Goal: Find specific page/section: Find specific page/section

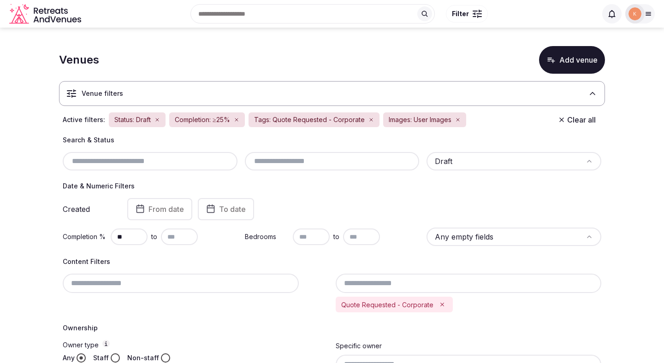
click at [172, 164] on input "text" at bounding box center [149, 161] width 167 height 11
paste input "**********"
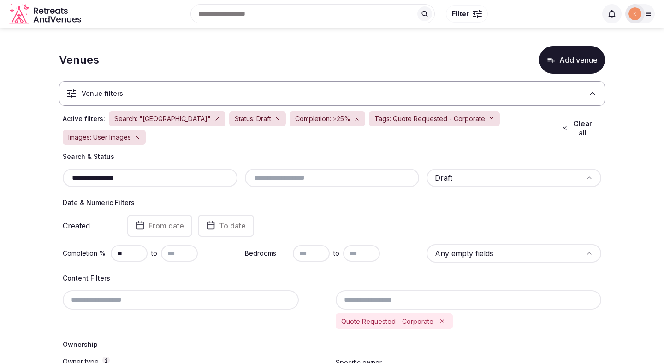
type input "**********"
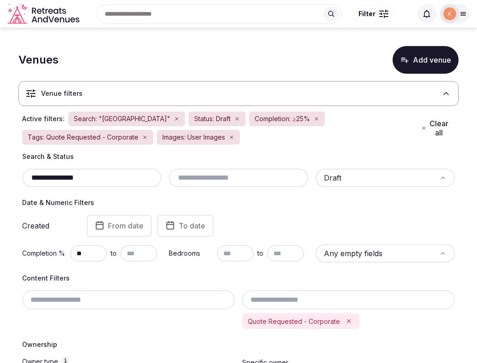
click at [174, 119] on icon "button" at bounding box center [177, 119] width 6 height 6
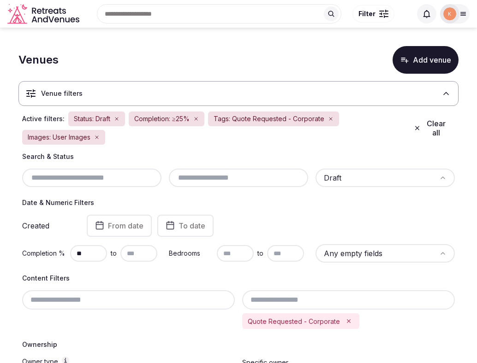
click at [328, 119] on icon "button" at bounding box center [331, 119] width 6 height 6
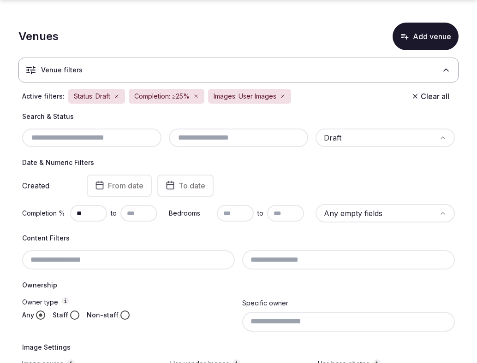
scroll to position [57, 0]
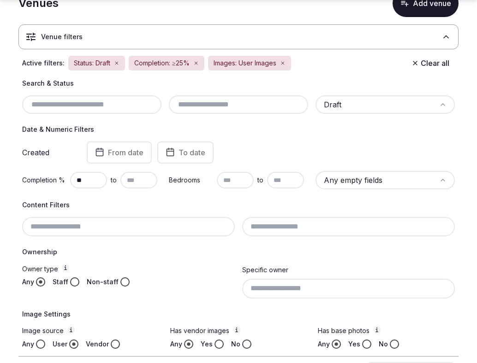
click at [74, 283] on button "Staff" at bounding box center [74, 282] width 9 height 9
click at [113, 345] on button "Vendor" at bounding box center [115, 344] width 9 height 9
click at [215, 343] on button "Yes" at bounding box center [218, 344] width 9 height 9
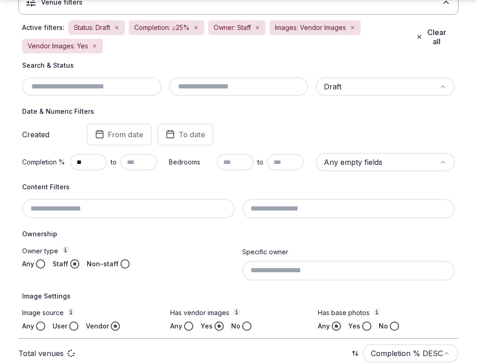
scroll to position [98, 0]
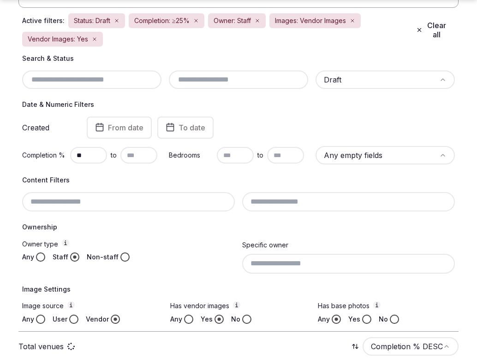
click at [367, 323] on button "Yes" at bounding box center [366, 319] width 9 height 9
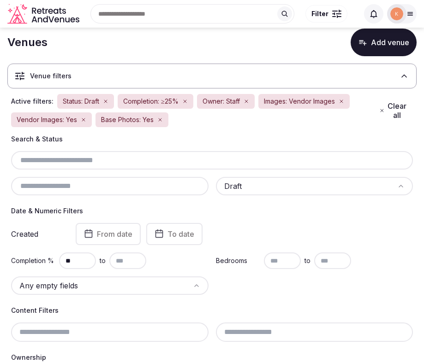
scroll to position [30, 0]
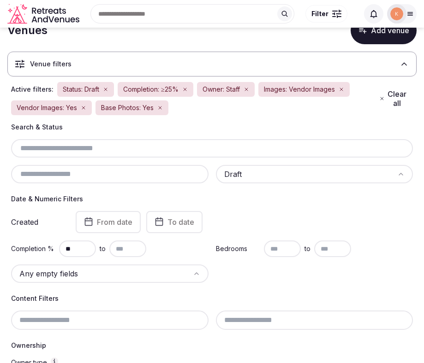
click at [168, 175] on input "text" at bounding box center [110, 174] width 190 height 11
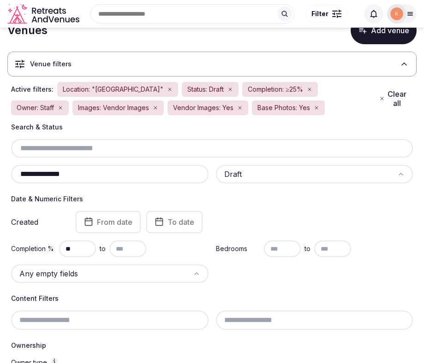
type input "**********"
click at [304, 199] on h4 "Date & Numeric Filters" at bounding box center [212, 199] width 402 height 9
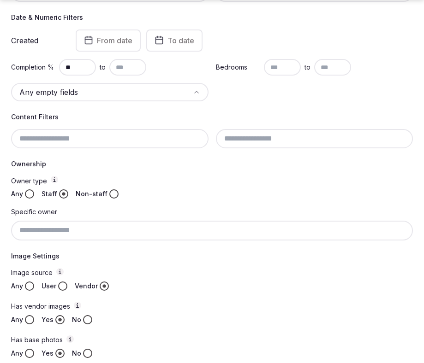
scroll to position [262, 0]
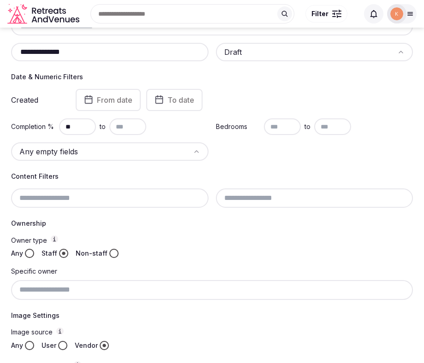
scroll to position [147, 0]
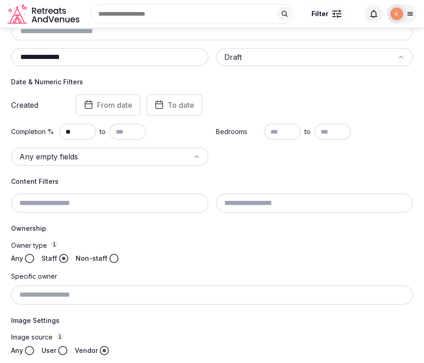
click at [106, 58] on input "**********" at bounding box center [110, 57] width 190 height 11
click at [106, 59] on input "text" at bounding box center [110, 57] width 190 height 11
paste input "**********"
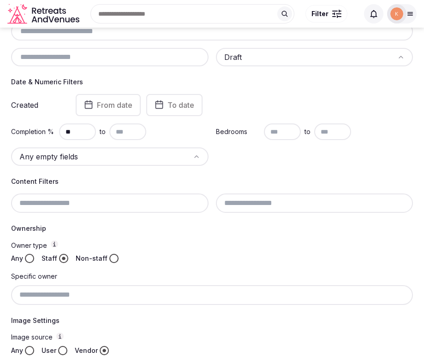
type input "**********"
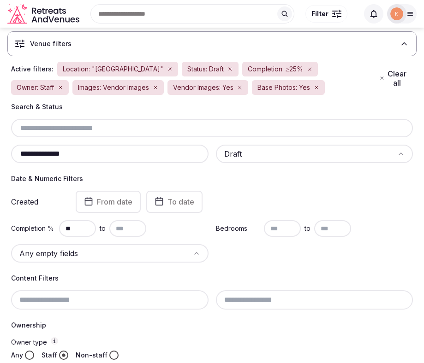
scroll to position [42, 0]
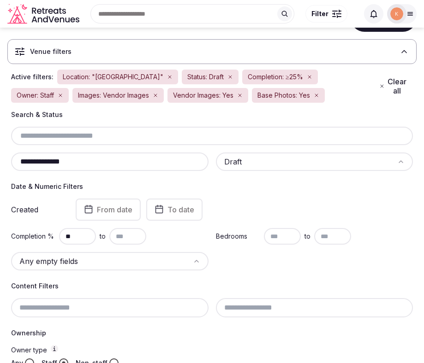
click at [392, 86] on button "Clear all" at bounding box center [393, 86] width 39 height 26
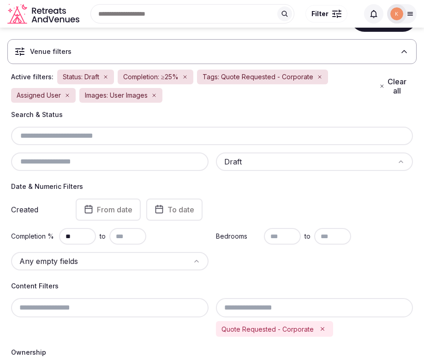
click at [392, 86] on button "Clear all" at bounding box center [393, 86] width 39 height 26
click at [318, 78] on icon "button" at bounding box center [320, 77] width 6 height 6
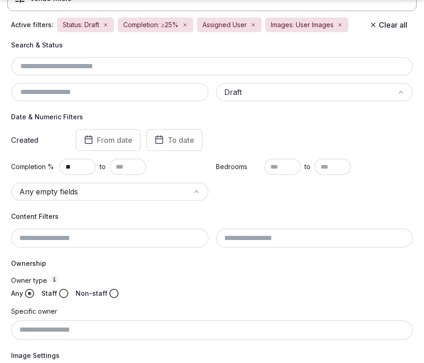
scroll to position [108, 0]
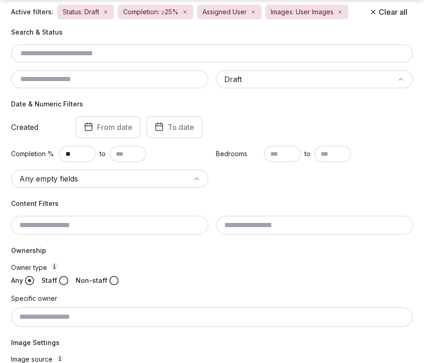
click at [62, 283] on button "Staff" at bounding box center [63, 280] width 9 height 9
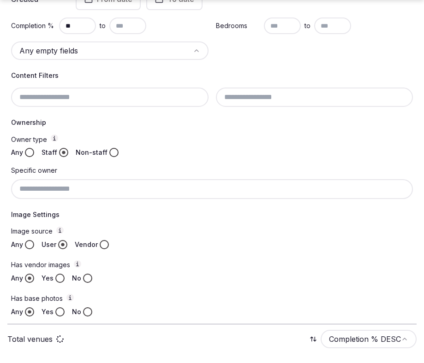
scroll to position [262, 0]
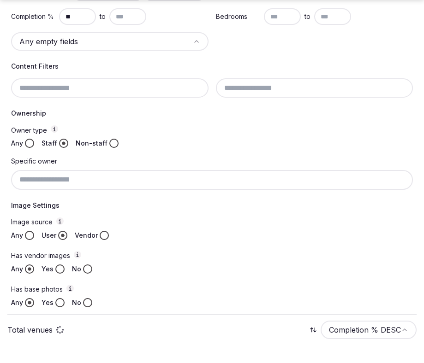
click at [59, 266] on button "Yes" at bounding box center [59, 269] width 9 height 9
click at [58, 306] on button "Yes" at bounding box center [59, 302] width 9 height 9
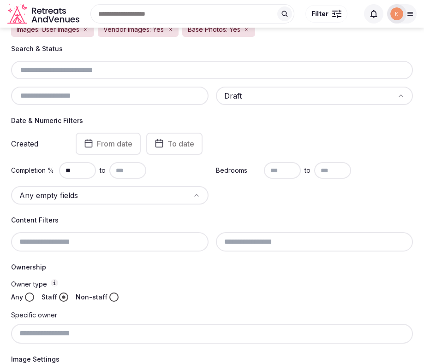
scroll to position [107, 0]
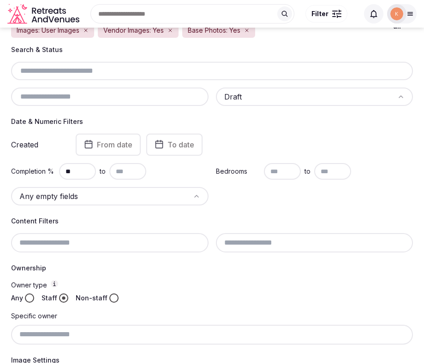
click at [169, 73] on input "text" at bounding box center [212, 70] width 394 height 11
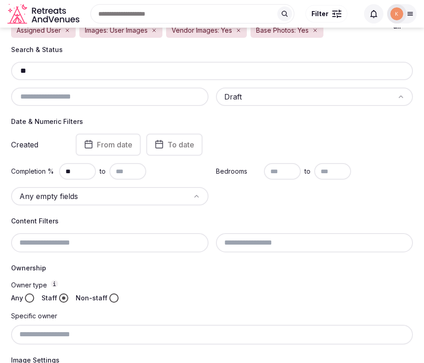
type input "*"
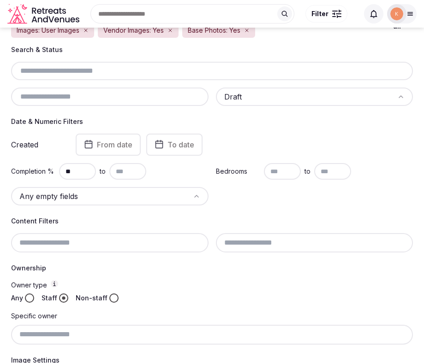
click at [155, 100] on input "text" at bounding box center [110, 96] width 190 height 11
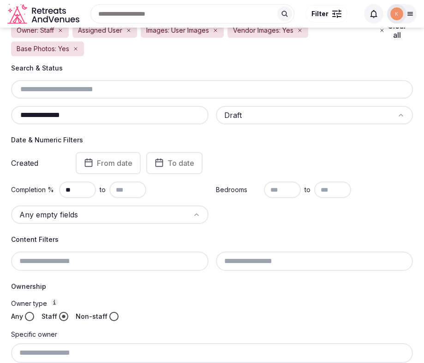
type input "**********"
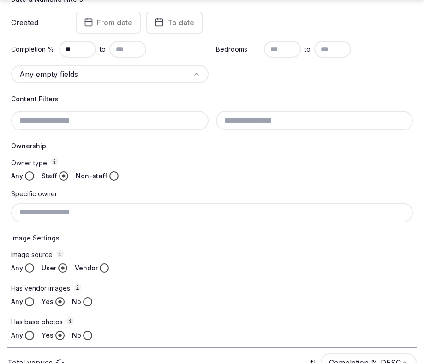
scroll to position [262, 0]
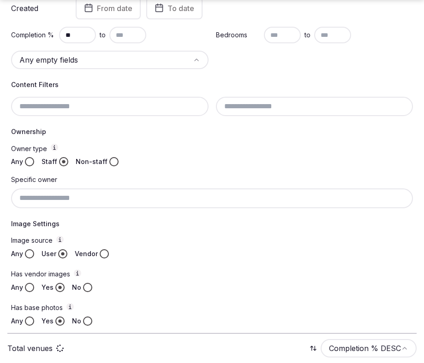
click at [184, 242] on div "Image source Any User Vendor Has vendor images Any Yes No Has base photos Any Y…" at bounding box center [212, 281] width 402 height 90
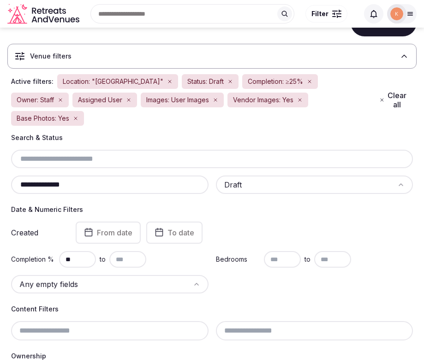
scroll to position [15, 0]
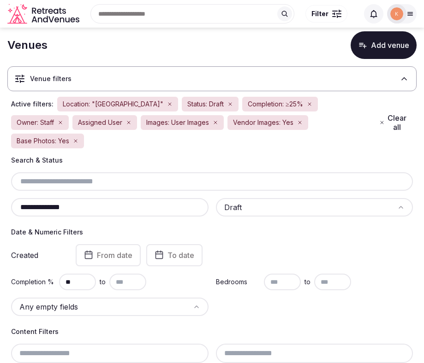
click at [126, 124] on icon "button" at bounding box center [129, 123] width 6 height 6
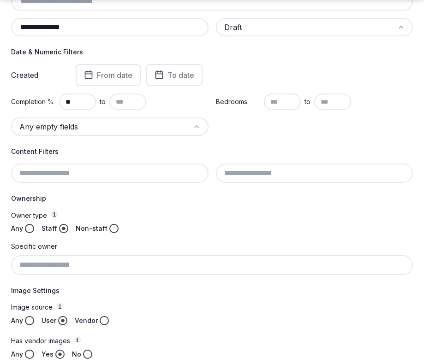
scroll to position [262, 0]
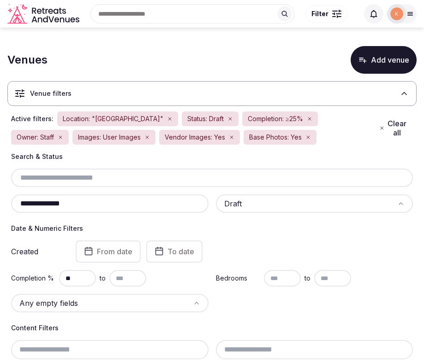
click at [409, 16] on icon at bounding box center [409, 13] width 7 height 7
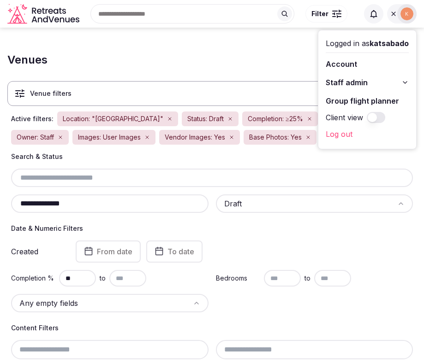
click at [372, 81] on button "Staff admin" at bounding box center [367, 82] width 83 height 15
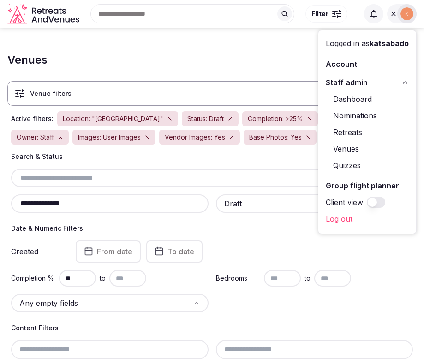
click at [353, 148] on link "Venues" at bounding box center [367, 149] width 83 height 15
click at [350, 150] on link "Venues" at bounding box center [367, 149] width 83 height 15
click at [354, 150] on link "Venues" at bounding box center [367, 149] width 83 height 15
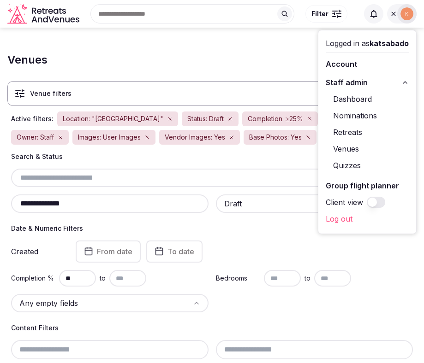
click at [353, 148] on link "Venues" at bounding box center [367, 149] width 83 height 15
